Goal: Information Seeking & Learning: Check status

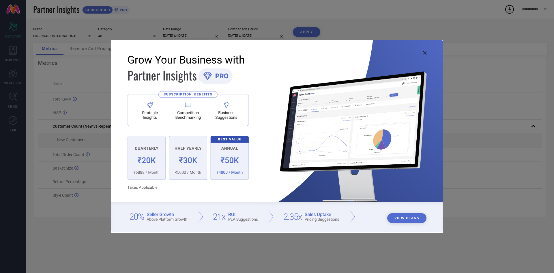
click at [426, 53] on icon at bounding box center [424, 52] width 3 height 3
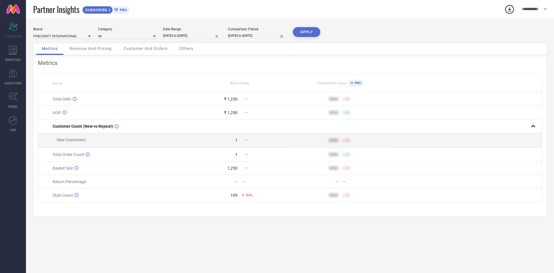
click at [103, 30] on div "Category" at bounding box center [127, 29] width 58 height 4
click at [35, 28] on div "Brand" at bounding box center [62, 29] width 58 height 4
click at [91, 35] on div "Brand PINECRAFT INTERNATIONAL Category All Date Range [DATE] to [DATE] Comparis…" at bounding box center [290, 35] width 514 height 16
click at [89, 48] on span "Revenue And Pricing" at bounding box center [91, 48] width 42 height 5
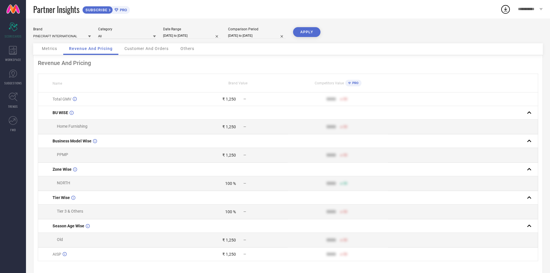
click at [53, 48] on span "Metrics" at bounding box center [49, 48] width 15 height 5
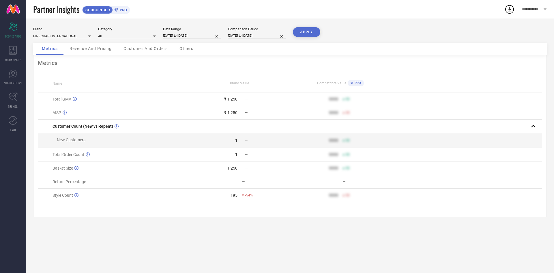
drag, startPoint x: 142, startPoint y: 49, endPoint x: 152, endPoint y: 49, distance: 10.1
click at [143, 49] on span "Customer And Orders" at bounding box center [145, 48] width 44 height 5
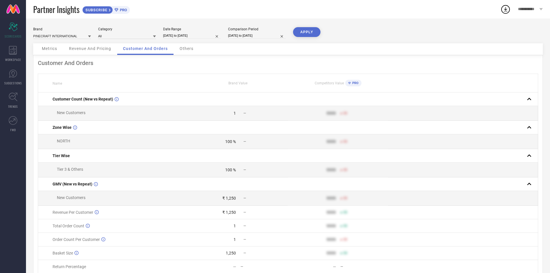
click at [186, 48] on span "Others" at bounding box center [186, 48] width 14 height 5
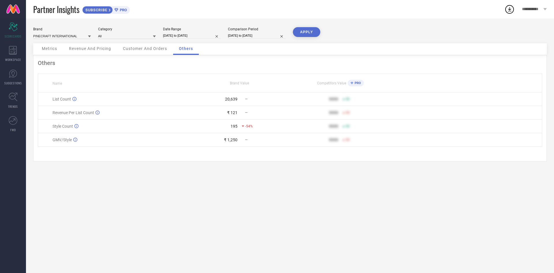
click at [162, 48] on span "Customer And Orders" at bounding box center [145, 48] width 44 height 5
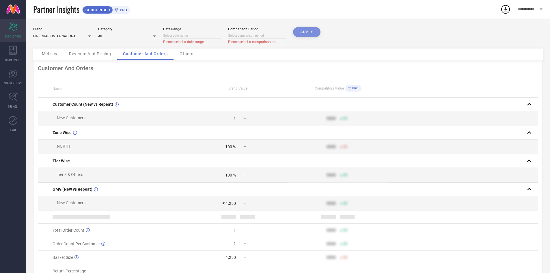
click at [14, 37] on span "SCORECARDS" at bounding box center [13, 36] width 17 height 4
click at [16, 59] on span "WORKSPACE" at bounding box center [13, 59] width 16 height 4
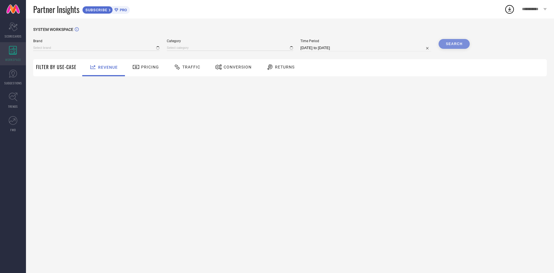
type input "PINECRAFT INTERNATIONAL"
type input "All"
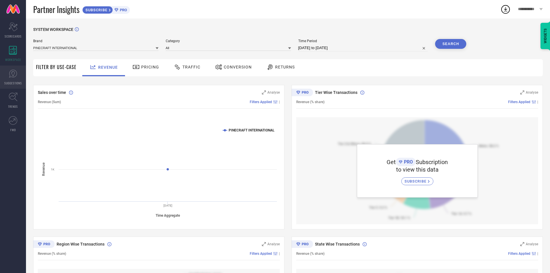
click at [18, 79] on link "SUGGESTIONS" at bounding box center [13, 76] width 26 height 23
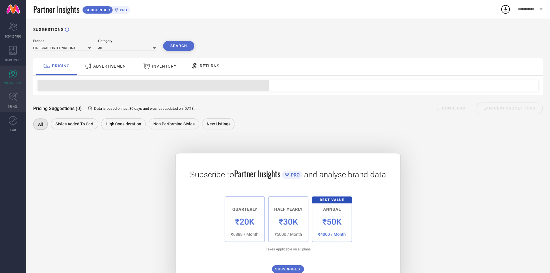
click at [15, 98] on icon at bounding box center [13, 96] width 9 height 9
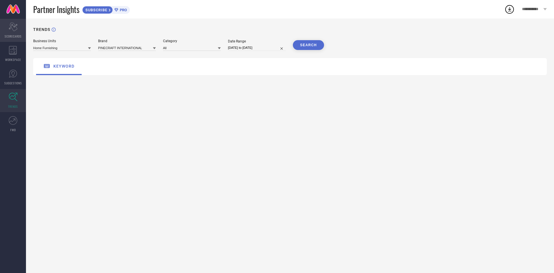
click at [12, 23] on icon at bounding box center [13, 27] width 9 height 9
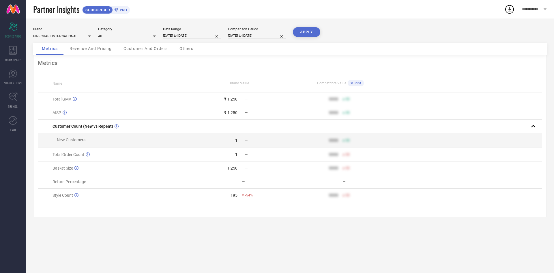
click at [13, 7] on link at bounding box center [13, 9] width 26 height 18
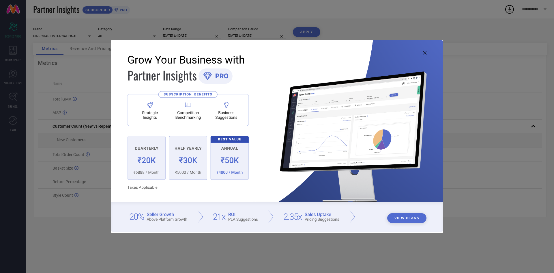
click at [425, 53] on icon at bounding box center [424, 52] width 3 height 3
type input "All"
click at [423, 52] on img at bounding box center [277, 135] width 332 height 191
click at [425, 53] on icon at bounding box center [424, 52] width 3 height 3
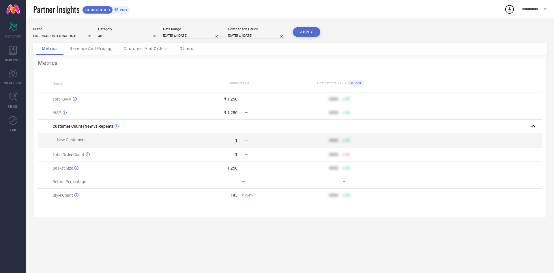
click at [310, 29] on button "APPLY" at bounding box center [306, 32] width 27 height 10
click at [15, 29] on icon "Scorecard" at bounding box center [13, 27] width 9 height 9
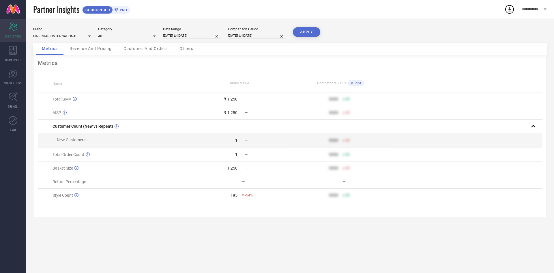
click at [15, 29] on icon "Scorecard" at bounding box center [13, 27] width 9 height 9
click at [14, 51] on icon at bounding box center [13, 50] width 8 height 9
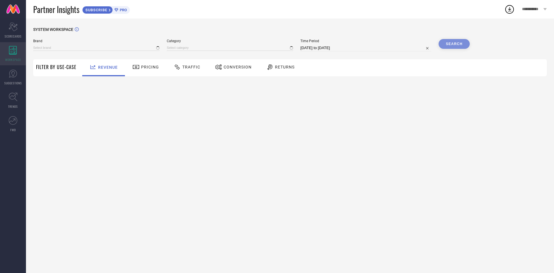
type input "PINECRAFT INTERNATIONAL"
type input "All"
